Goal: Information Seeking & Learning: Learn about a topic

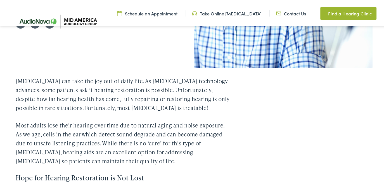
scroll to position [169, 0]
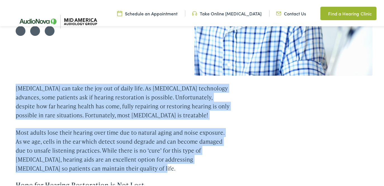
drag, startPoint x: 105, startPoint y: 166, endPoint x: 3, endPoint y: 73, distance: 138.5
drag, startPoint x: 3, startPoint y: 73, endPoint x: 65, endPoint y: 100, distance: 67.6
copy div "[MEDICAL_DATA] can take the joy out of daily life. As [MEDICAL_DATA] technology…"
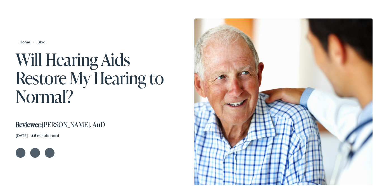
scroll to position [56, 0]
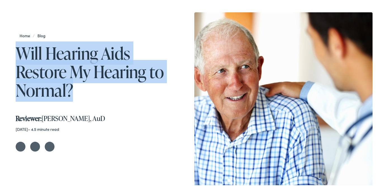
drag, startPoint x: 19, startPoint y: 50, endPoint x: 80, endPoint y: 96, distance: 76.8
click at [80, 96] on h1 "Will Hearing Aids Restore My Hearing to Normal?" at bounding box center [98, 70] width 164 height 55
drag, startPoint x: 80, startPoint y: 96, endPoint x: 49, endPoint y: 89, distance: 32.6
copy h1 "Will Hearing Aids Restore My Hearing to Normal?"
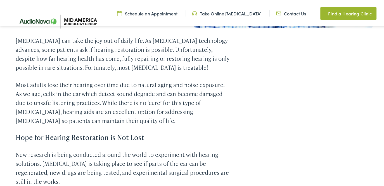
scroll to position [224, 0]
